Goal: Task Accomplishment & Management: Use online tool/utility

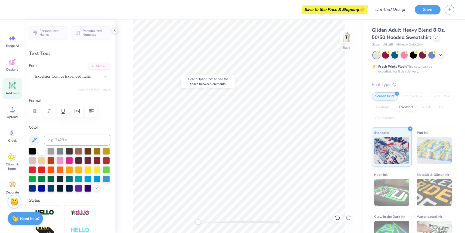
type input "7.93"
type input "3.47"
type textarea "Zeta TAU Alpa DELTA PI"
type input "2.09"
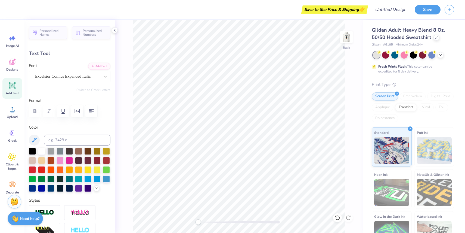
type input "5.01"
type input "2.20"
type input "0.85"
type input "4.97"
type input "12.37"
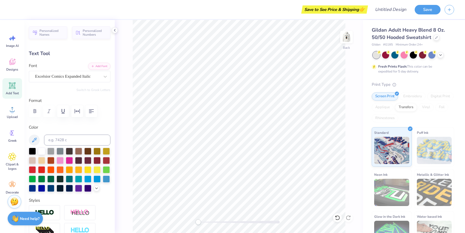
type input "0.82"
type input "3.47"
type textarea "Zeta TAU Alpa"
click at [358, 73] on div "Back" at bounding box center [239, 126] width 248 height 213
click at [437, 54] on div at bounding box center [413, 54] width 81 height 7
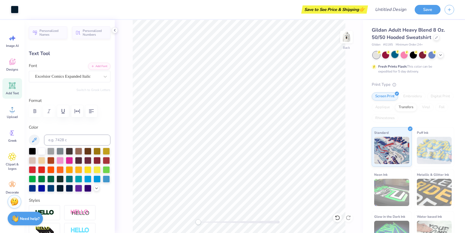
click at [395, 56] on div at bounding box center [395, 54] width 7 height 7
click at [393, 55] on div at bounding box center [395, 54] width 7 height 7
click at [437, 54] on div at bounding box center [413, 54] width 81 height 7
click at [442, 54] on icon at bounding box center [441, 54] width 4 height 4
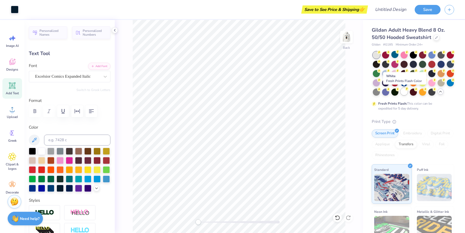
click at [403, 91] on div at bounding box center [404, 91] width 7 height 7
